Goal: Task Accomplishment & Management: Manage account settings

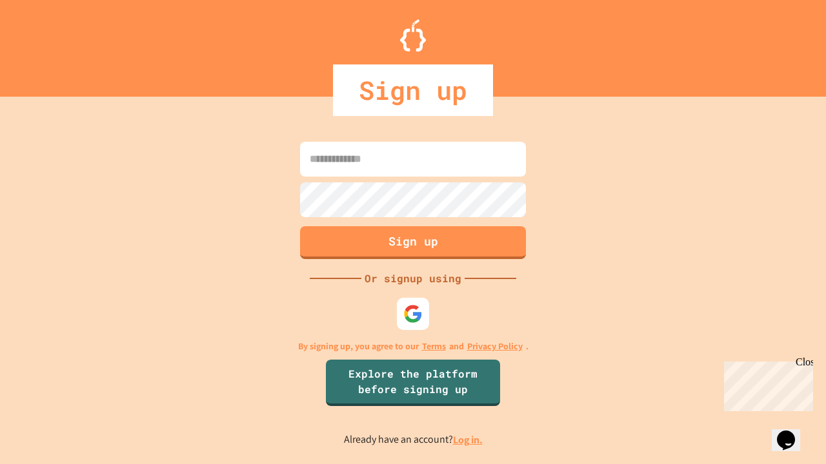
click at [468, 440] on link "Log in." at bounding box center [468, 441] width 30 height 14
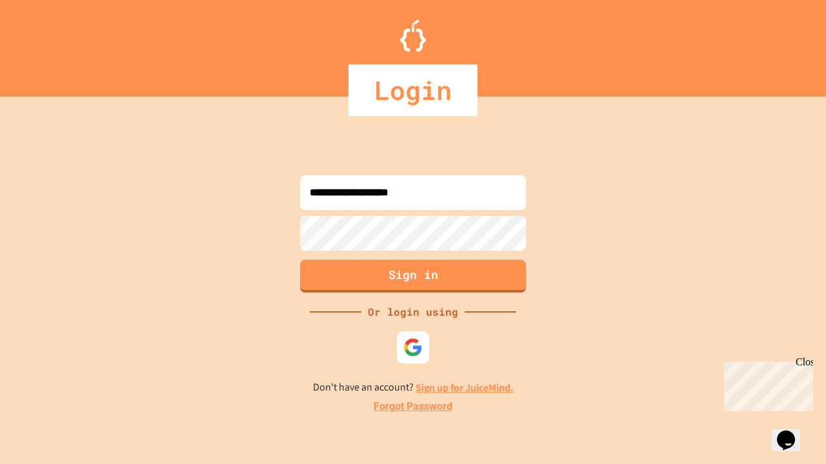
type input "**********"
